Goal: Information Seeking & Learning: Learn about a topic

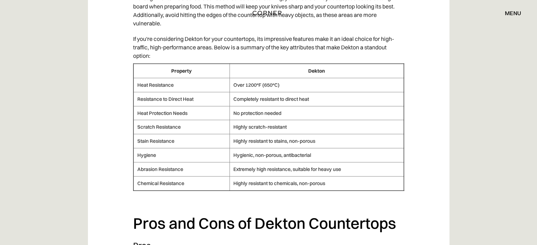
scroll to position [2024, 0]
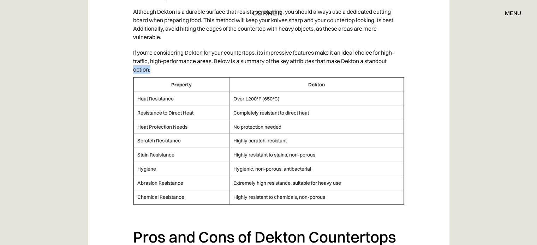
drag, startPoint x: 132, startPoint y: 61, endPoint x: 412, endPoint y: 184, distance: 306.5
click at [413, 184] on div "Table of Contents Introduction to Dekton Countertops Applications and Design Ve…" at bounding box center [269, 76] width 362 height 3364
click at [412, 184] on div "Table of Contents Introduction to Dekton Countertops Applications and Design Ve…" at bounding box center [269, 76] width 362 height 3364
drag, startPoint x: 407, startPoint y: 186, endPoint x: 131, endPoint y: 61, distance: 302.9
click at [131, 61] on div "Table of Contents Introduction to Dekton Countertops Applications and Design Ve…" at bounding box center [269, 76] width 362 height 3364
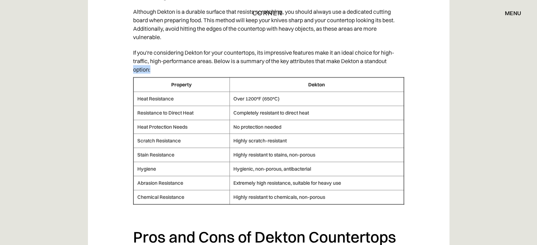
click at [131, 61] on div "Table of Contents Introduction to Dekton Countertops Applications and Design Ve…" at bounding box center [269, 76] width 362 height 3364
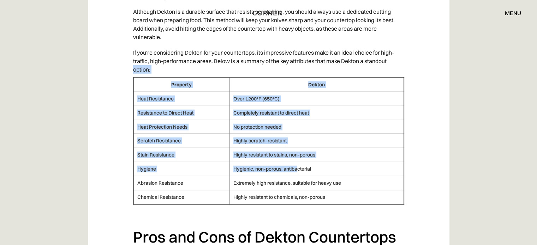
drag, startPoint x: 131, startPoint y: 62, endPoint x: 297, endPoint y: 149, distance: 186.7
click at [297, 149] on div "Table of Contents Introduction to Dekton Countertops Applications and Design Ve…" at bounding box center [269, 76] width 362 height 3364
click at [297, 162] on td "Hygienic, non-porous, antibacterial" at bounding box center [316, 169] width 174 height 14
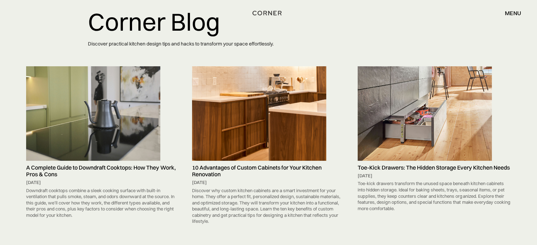
scroll to position [47, 0]
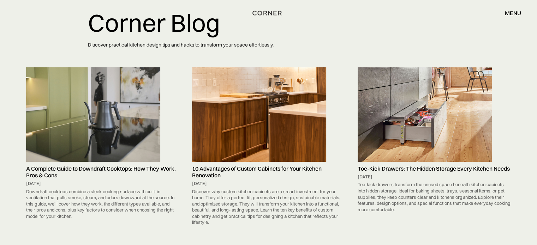
click at [232, 108] on img at bounding box center [259, 114] width 134 height 94
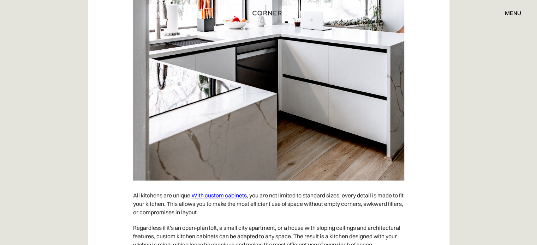
scroll to position [612, 0]
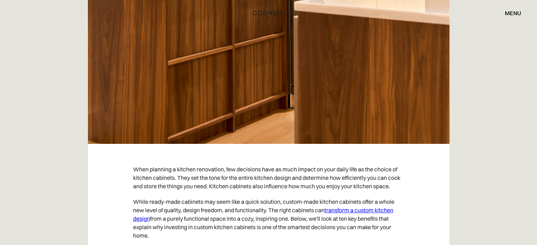
scroll to position [282, 0]
